Goal: Navigation & Orientation: Find specific page/section

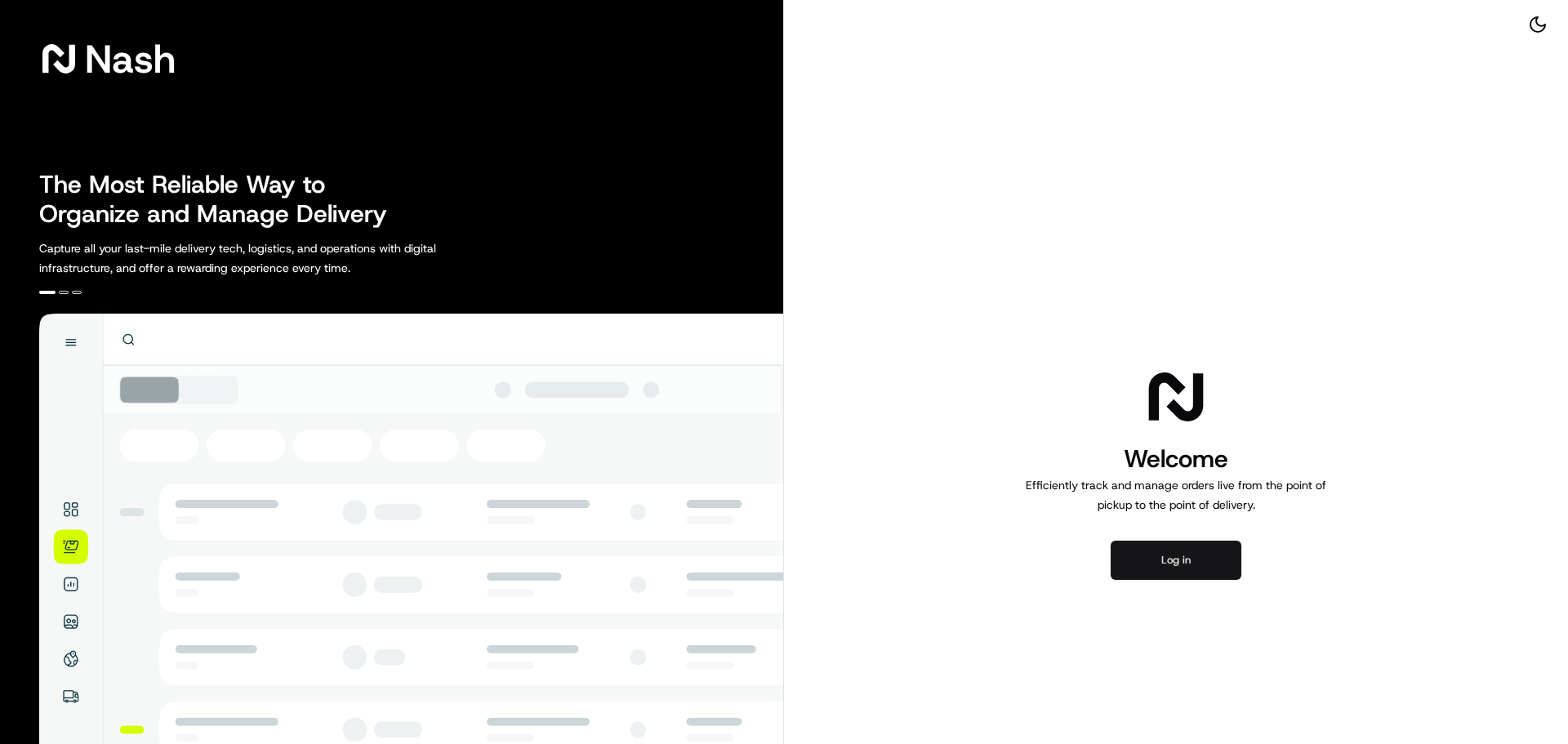
click at [1155, 565] on button "Log in" at bounding box center [1176, 560] width 131 height 39
